Goal: Transaction & Acquisition: Purchase product/service

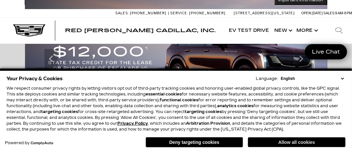
click at [297, 142] on button "Allow all cookies" at bounding box center [296, 142] width 97 height 10
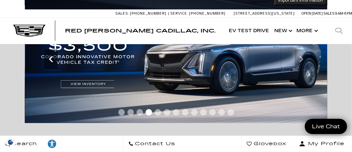
click at [51, 64] on icon "Previous" at bounding box center [51, 59] width 13 height 13
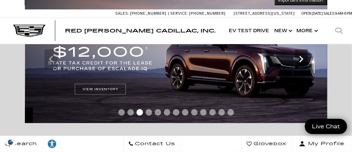
click at [302, 62] on icon "Next" at bounding box center [301, 59] width 13 height 13
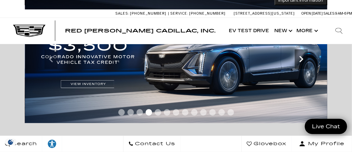
click at [300, 61] on icon "Next" at bounding box center [301, 59] width 4 height 6
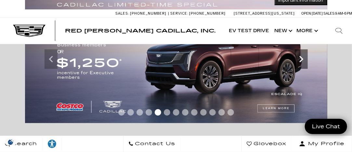
click at [301, 60] on icon "Next" at bounding box center [301, 59] width 13 height 13
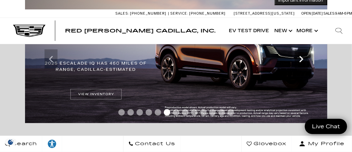
click at [302, 59] on icon "Next" at bounding box center [301, 59] width 4 height 6
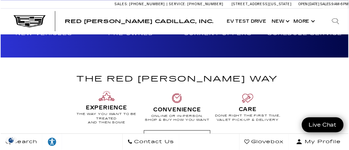
scroll to position [292, 0]
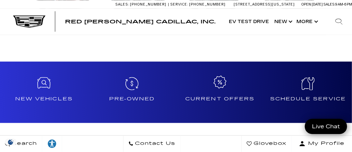
click at [214, 96] on h4 "Current Offers" at bounding box center [220, 99] width 83 height 7
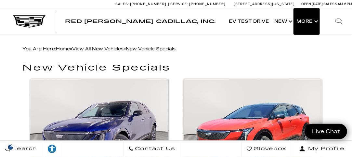
click at [315, 21] on button "Show More" at bounding box center [307, 21] width 26 height 26
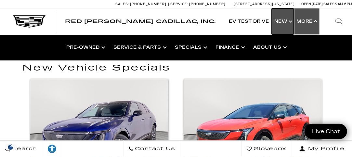
click at [290, 22] on link "Show New" at bounding box center [283, 21] width 22 height 26
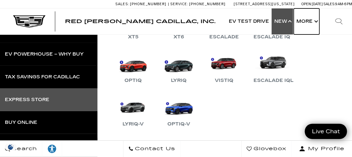
scroll to position [65, 0]
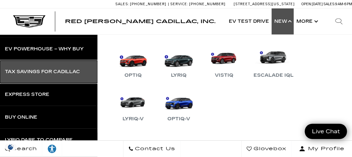
click at [53, 74] on div "Tax Savings for Cadillac" at bounding box center [42, 72] width 75 height 5
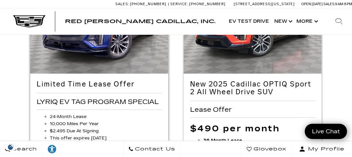
scroll to position [97, 0]
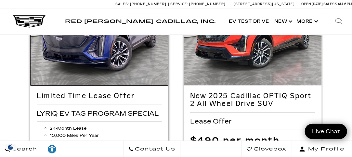
click at [108, 72] on img at bounding box center [99, 34] width 138 height 104
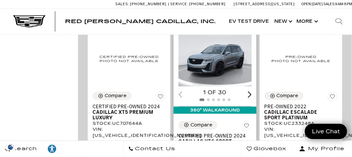
scroll to position [845, 0]
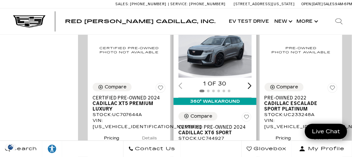
click at [235, 153] on button "Details" at bounding box center [235, 160] width 38 height 14
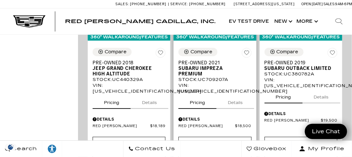
scroll to position [1657, 0]
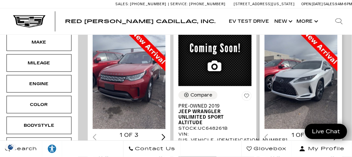
scroll to position [162, 0]
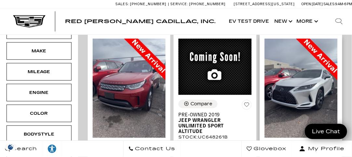
click at [337, 143] on div "Next slide" at bounding box center [335, 146] width 4 height 6
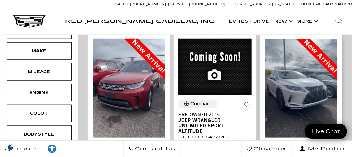
click at [337, 143] on div "Next slide" at bounding box center [335, 146] width 4 height 6
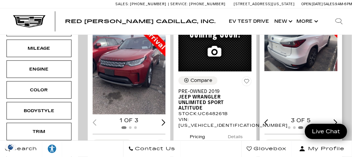
scroll to position [195, 0]
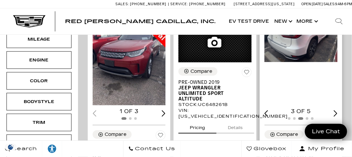
click at [337, 110] on div "Next slide" at bounding box center [335, 113] width 4 height 6
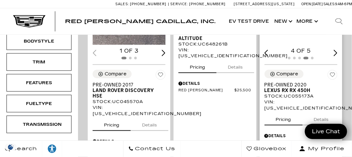
scroll to position [260, 0]
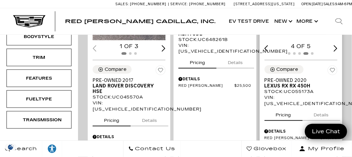
click at [322, 107] on button "Details" at bounding box center [321, 114] width 38 height 14
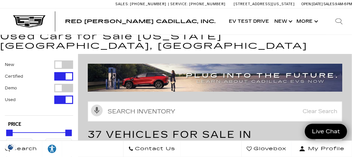
scroll to position [0, 0]
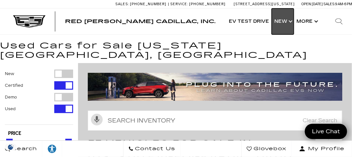
click at [287, 23] on link "Show New" at bounding box center [283, 21] width 22 height 26
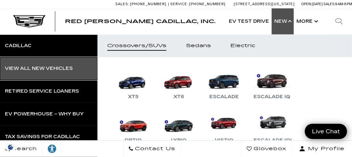
click at [51, 69] on div "View All New Vehicles" at bounding box center [39, 68] width 68 height 5
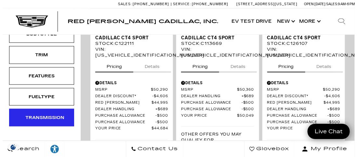
scroll to position [292, 0]
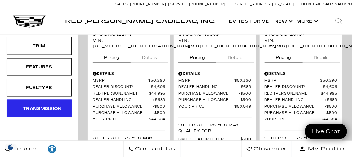
click at [46, 105] on div "Transmission" at bounding box center [39, 108] width 32 height 7
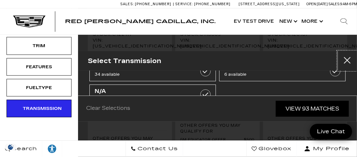
scroll to position [0, 0]
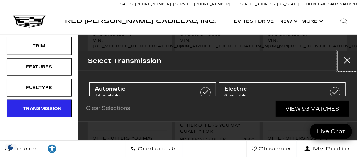
click at [349, 59] on button "Close" at bounding box center [346, 60] width 19 height 19
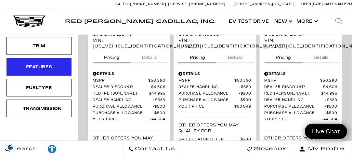
click at [47, 67] on div "Features" at bounding box center [39, 66] width 32 height 7
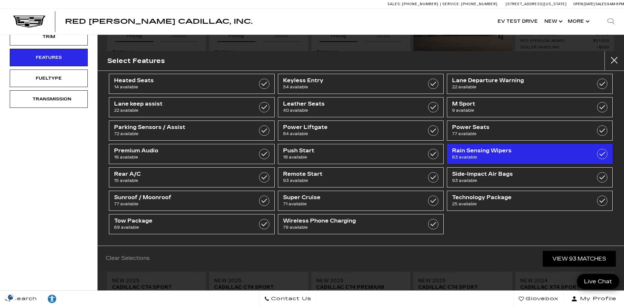
scroll to position [79, 0]
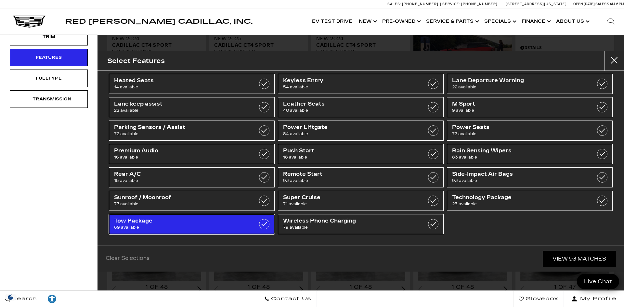
click at [262, 157] on label at bounding box center [264, 224] width 10 height 10
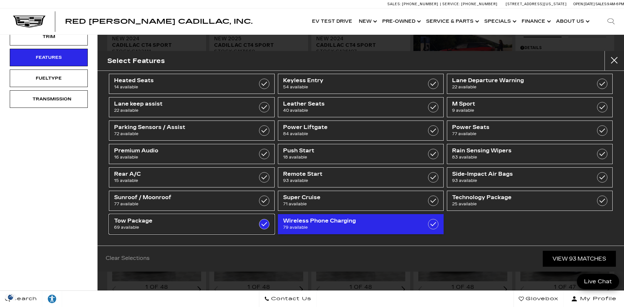
type input "$55,679"
checkbox input "true"
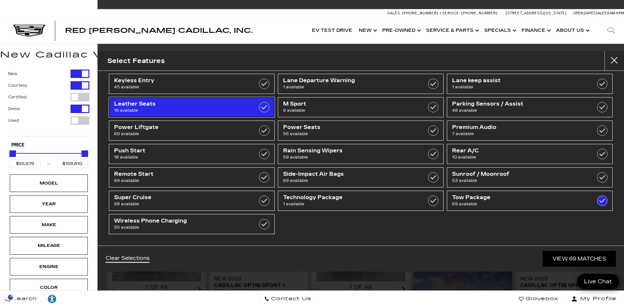
click at [146, 110] on span "16 available" at bounding box center [180, 110] width 132 height 6
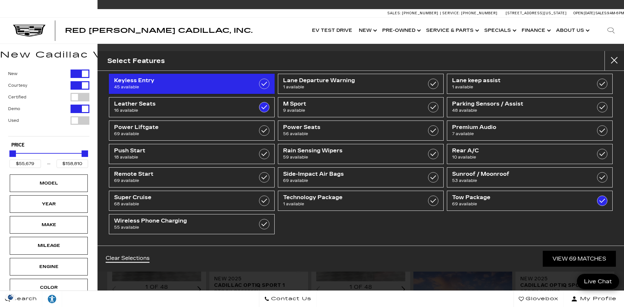
type input "$73,915"
type input "$131,784"
checkbox input "true"
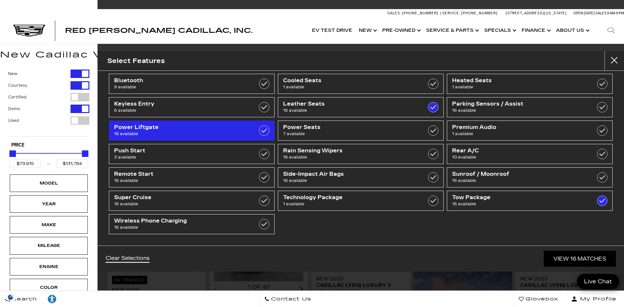
scroll to position [55, 0]
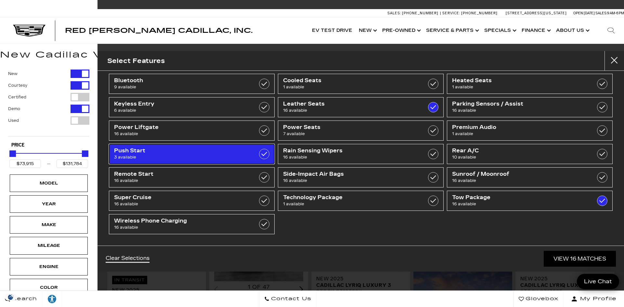
click at [160, 148] on span "Push Start" at bounding box center [180, 150] width 132 height 6
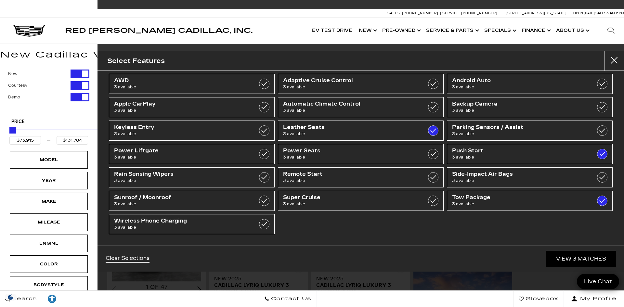
type input "$78,893"
type input "$79,294"
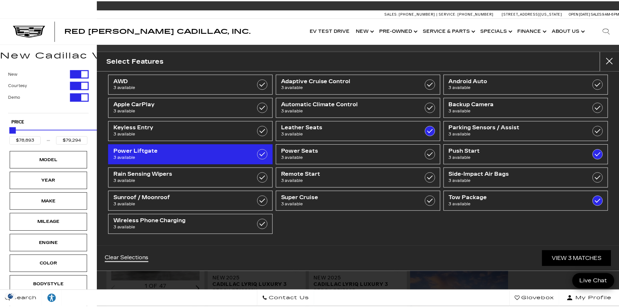
scroll to position [8, 0]
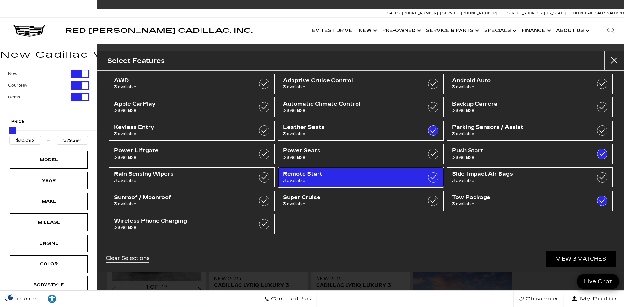
click at [315, 157] on span "3 available" at bounding box center [349, 180] width 132 height 6
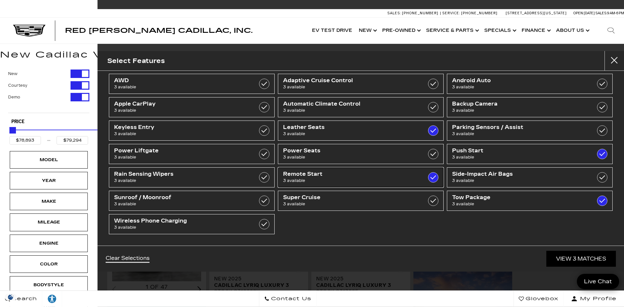
checkbox input "true"
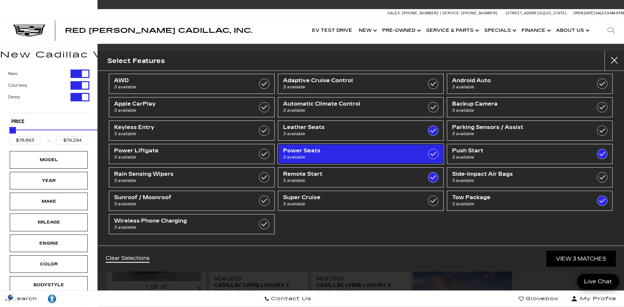
click at [323, 154] on span "3 available" at bounding box center [349, 157] width 132 height 6
checkbox input "true"
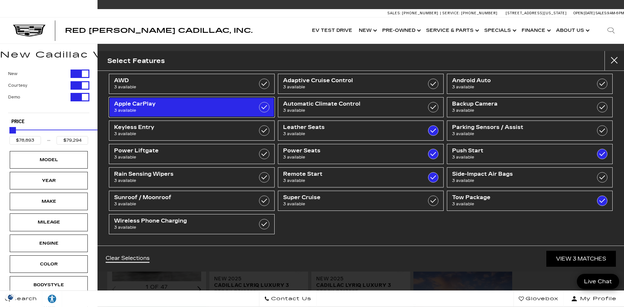
click at [205, 105] on span "Apple CarPlay" at bounding box center [180, 104] width 132 height 6
checkbox input "true"
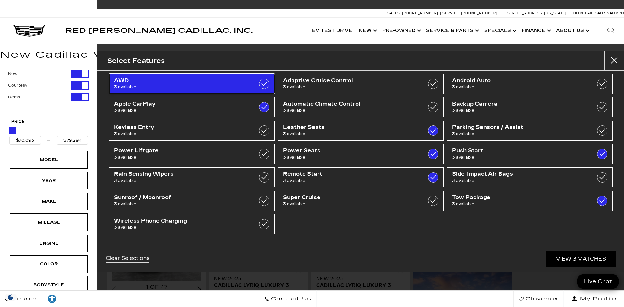
click at [196, 82] on span "AWD" at bounding box center [180, 80] width 132 height 6
checkbox input "true"
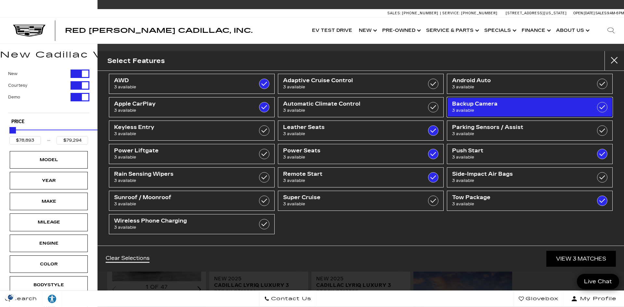
click at [351, 107] on span "Backup Camera" at bounding box center [518, 104] width 132 height 6
checkbox input "true"
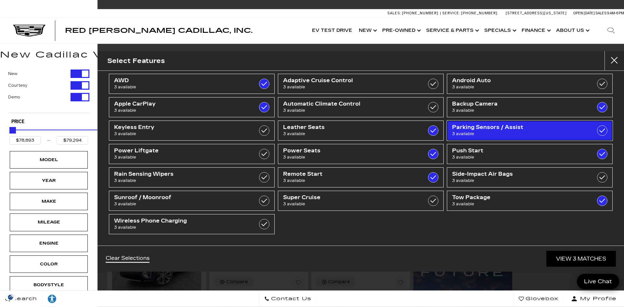
click at [351, 133] on span "3 available" at bounding box center [518, 134] width 132 height 6
checkbox input "true"
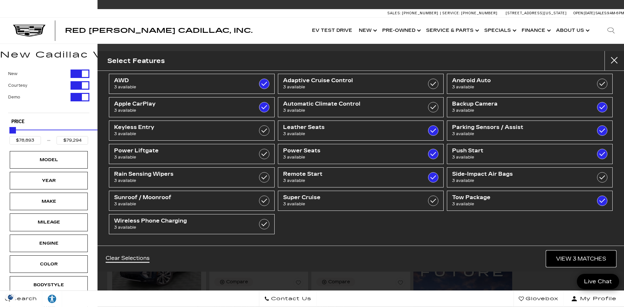
click at [351, 157] on link "View 3 Matches" at bounding box center [581, 259] width 70 height 16
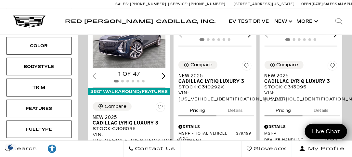
scroll to position [97, 0]
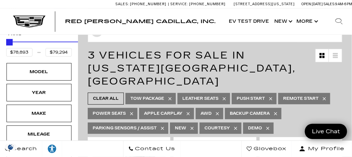
click at [339, 21] on icon "Search" at bounding box center [339, 22] width 8 height 8
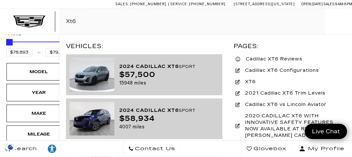
type input "Xt6"
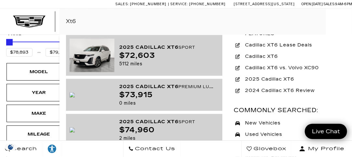
scroll to position [209, 0]
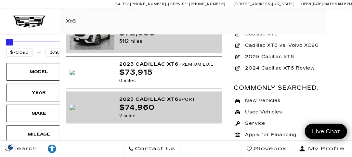
click at [170, 69] on div "$73,915" at bounding box center [166, 73] width 95 height 8
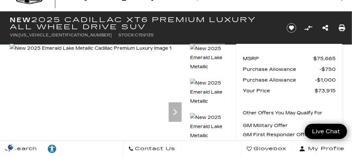
scroll to position [32, 0]
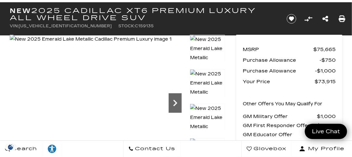
click at [174, 100] on icon "Next" at bounding box center [175, 103] width 4 height 6
click at [174, 100] on icon "Next" at bounding box center [175, 102] width 13 height 13
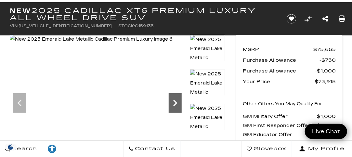
click at [174, 100] on icon "Next" at bounding box center [175, 102] width 13 height 13
click at [175, 98] on icon "Next" at bounding box center [175, 102] width 13 height 13
click at [179, 101] on icon "Next" at bounding box center [175, 102] width 13 height 13
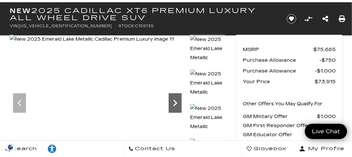
click at [179, 101] on icon "Next" at bounding box center [175, 102] width 13 height 13
click at [175, 44] on img at bounding box center [92, 39] width 165 height 9
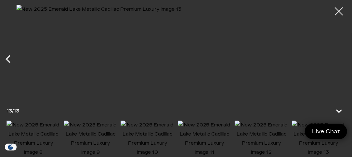
scroll to position [227, 0]
click at [11, 54] on icon "Previous" at bounding box center [8, 59] width 16 height 16
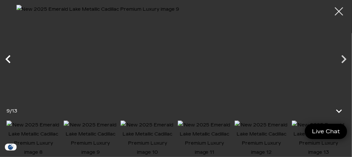
click at [11, 54] on icon "Previous" at bounding box center [8, 59] width 16 height 16
click at [8, 59] on icon "Previous" at bounding box center [8, 59] width 16 height 16
click at [339, 12] on div at bounding box center [338, 11] width 17 height 17
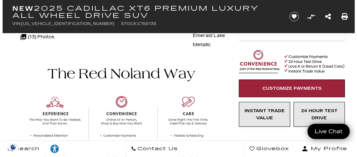
scroll to position [130, 0]
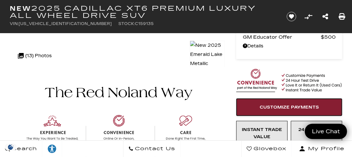
click at [282, 103] on link "Customize Payments" at bounding box center [289, 107] width 106 height 18
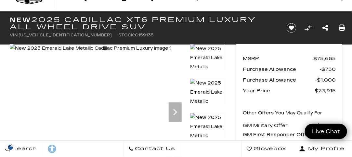
scroll to position [32, 0]
